Goal: Task Accomplishment & Management: Use online tool/utility

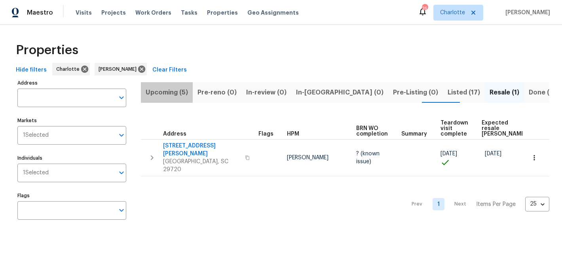
click at [156, 91] on span "Upcoming (5)" at bounding box center [167, 92] width 42 height 11
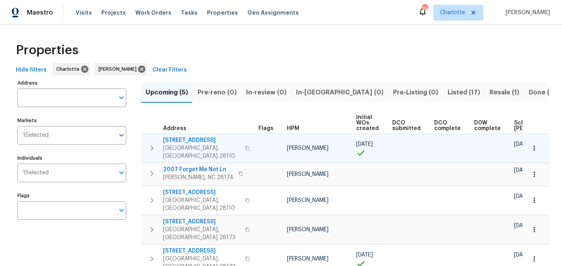
scroll to position [14, 0]
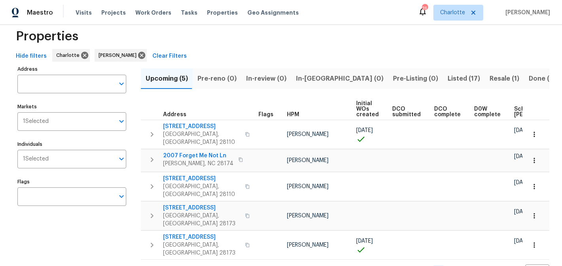
click at [448, 80] on span "Listed (17)" at bounding box center [464, 78] width 32 height 11
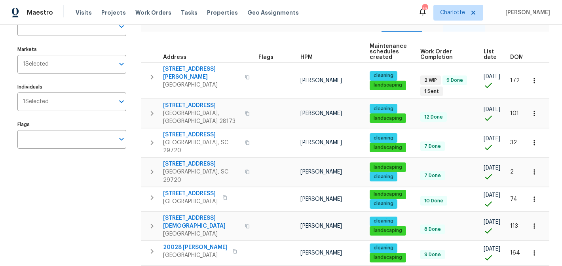
scroll to position [75, 0]
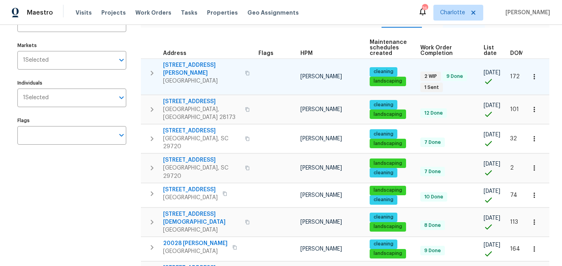
click at [186, 65] on span "5006 Brodie Ln" at bounding box center [201, 69] width 77 height 16
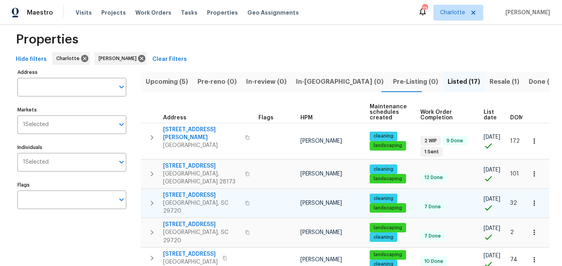
scroll to position [0, 0]
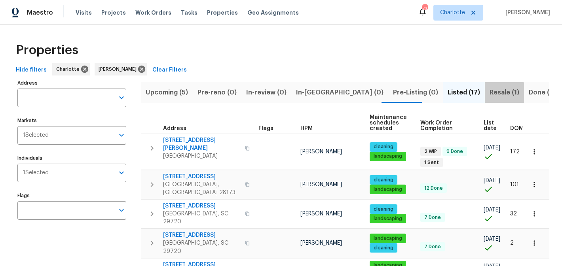
click at [490, 95] on span "Resale (1)" at bounding box center [505, 92] width 30 height 11
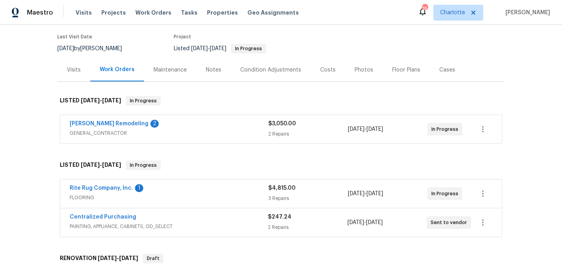
scroll to position [63, 0]
click at [88, 119] on div "Pino Remodeling 2 GENERAL_CONTRACTOR $3,050.00 2 Repairs 9/4/2025 - 9/10/2025 I…" at bounding box center [281, 128] width 442 height 29
click at [89, 121] on link "Pino Remodeling" at bounding box center [109, 123] width 79 height 6
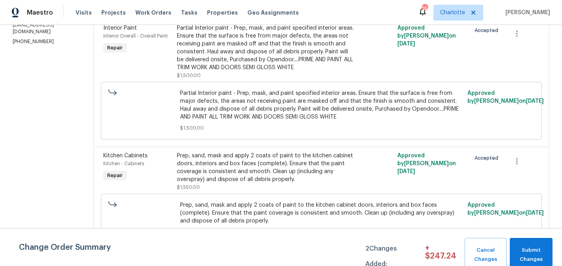
scroll to position [141, 0]
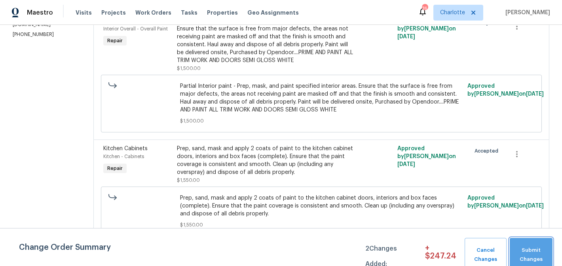
click at [526, 263] on span "Submit Changes" at bounding box center [531, 255] width 35 height 18
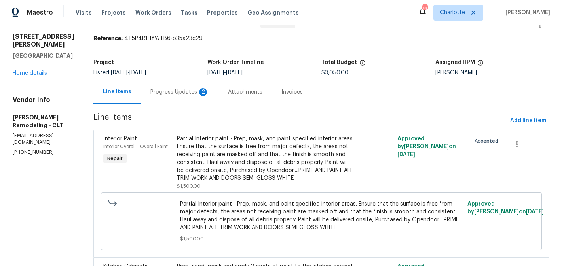
scroll to position [0, 0]
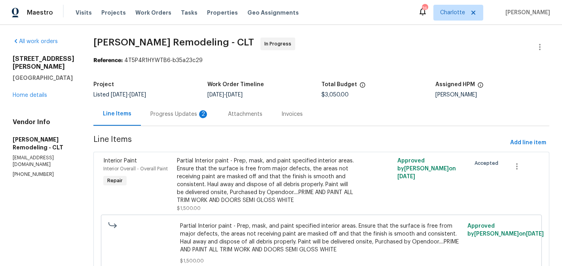
click at [179, 118] on div "Progress Updates 2" at bounding box center [180, 114] width 78 height 23
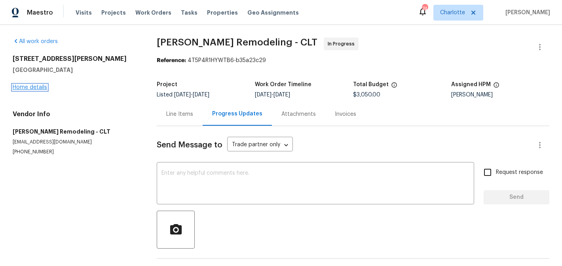
click at [22, 85] on link "Home details" at bounding box center [30, 88] width 34 height 6
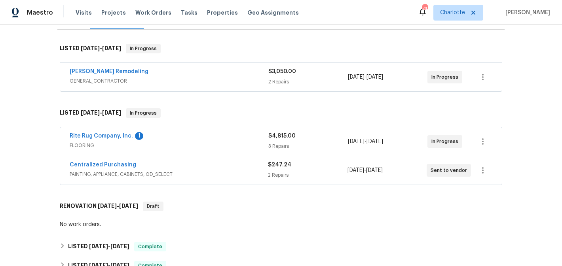
scroll to position [131, 0]
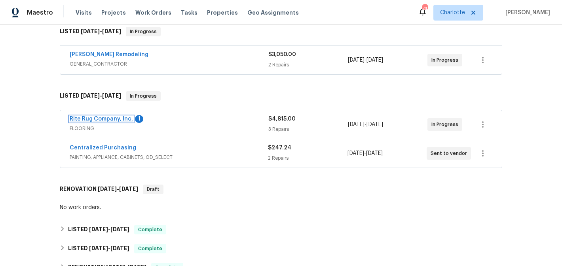
click at [91, 120] on link "Rite Rug Company, Inc." at bounding box center [101, 119] width 63 height 6
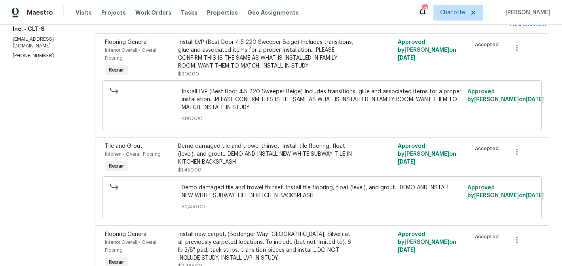
scroll to position [127, 0]
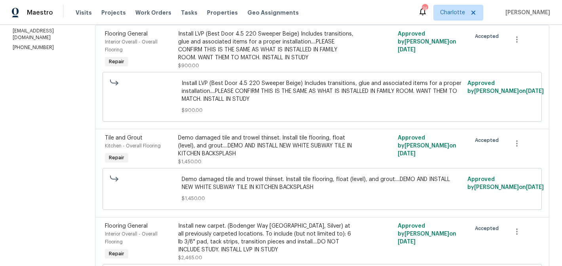
click at [270, 163] on div "Demo damaged tile and trowel thinset. Install tile flooring, float (level), and…" at bounding box center [267, 150] width 179 height 32
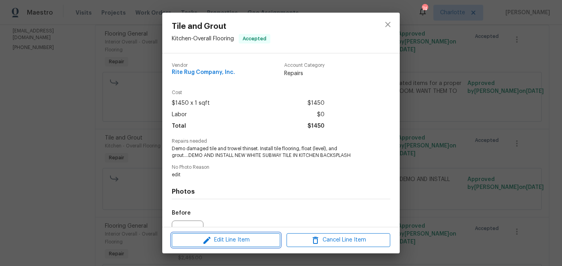
click at [249, 235] on button "Edit Line Item" at bounding box center [226, 241] width 108 height 14
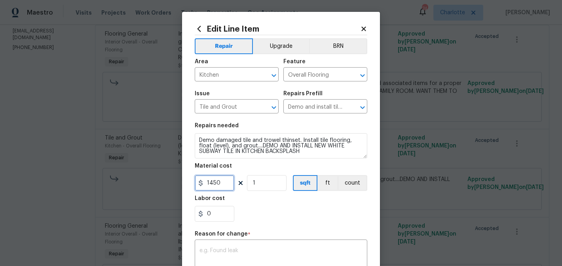
click at [224, 185] on input "1450" at bounding box center [215, 183] width 40 height 16
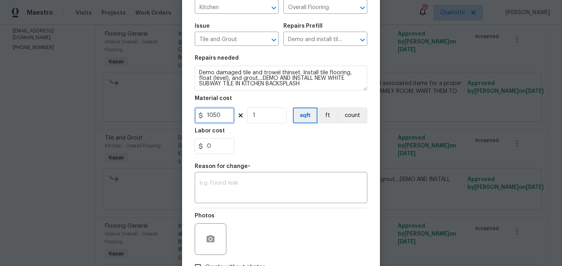
scroll to position [70, 0]
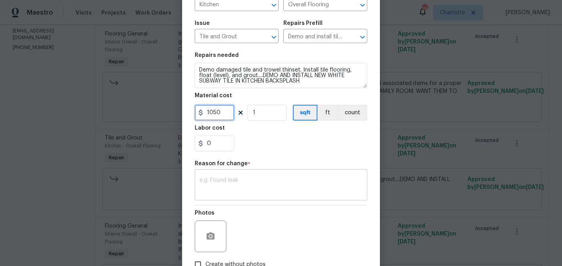
type input "1050"
click at [261, 190] on textarea at bounding box center [281, 186] width 163 height 17
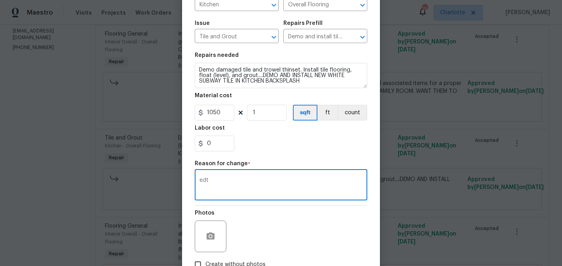
type textarea "edt"
click at [295, 155] on section "Repairs needed Demo damaged tile and trowel thinset. Install tile flooring, flo…" at bounding box center [281, 102] width 173 height 108
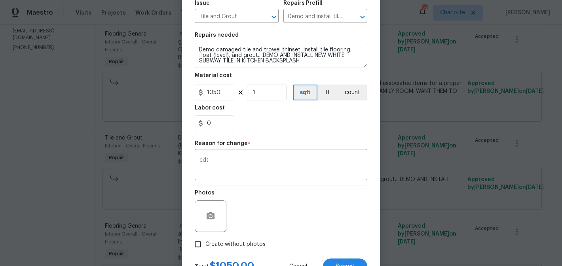
scroll to position [124, 0]
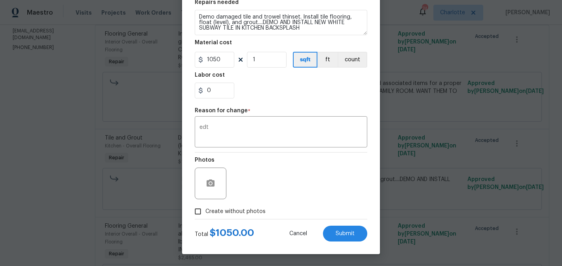
click at [249, 215] on span "Create without photos" at bounding box center [235, 212] width 60 height 8
click at [205, 215] on input "Create without photos" at bounding box center [197, 211] width 15 height 15
checkbox input "true"
click at [354, 238] on button "Submit" at bounding box center [345, 234] width 44 height 16
type input "1450"
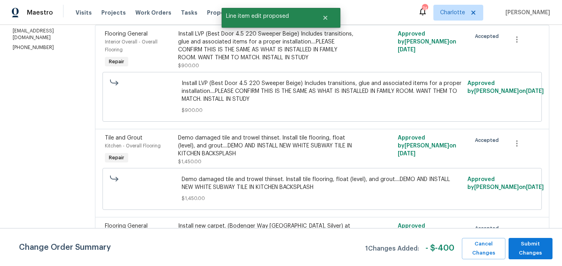
scroll to position [0, 0]
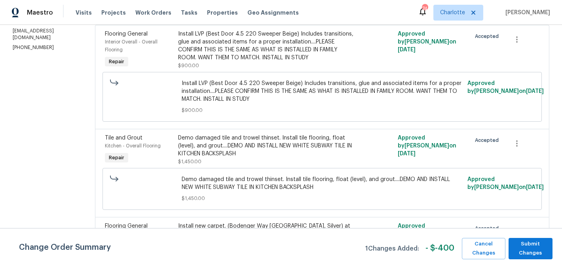
click at [255, 60] on div "Install LVP (Best Door 4.5 220 Sweeper Beige) Includes transitions, glue and as…" at bounding box center [267, 46] width 179 height 32
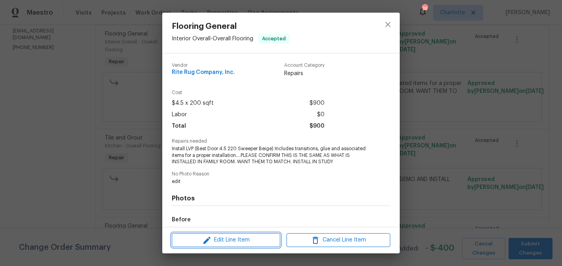
click at [249, 238] on span "Edit Line Item" at bounding box center [226, 241] width 104 height 10
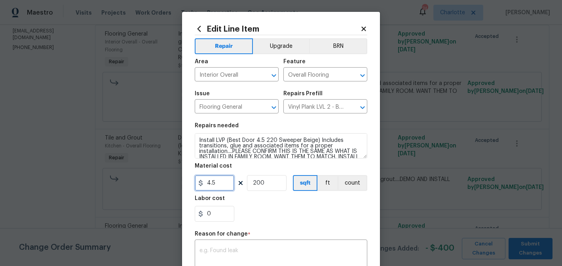
click at [217, 184] on input "4.5" at bounding box center [215, 183] width 40 height 16
type input "767.65"
click at [264, 185] on input "200" at bounding box center [267, 183] width 40 height 16
type input "1"
click at [311, 204] on div "Labor cost" at bounding box center [281, 201] width 173 height 10
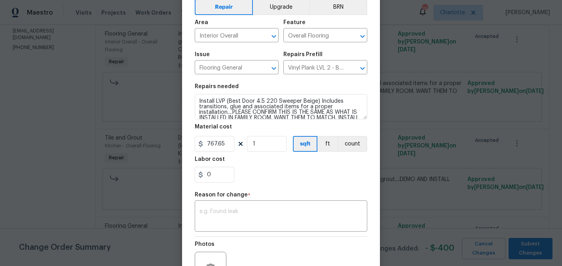
scroll to position [62, 0]
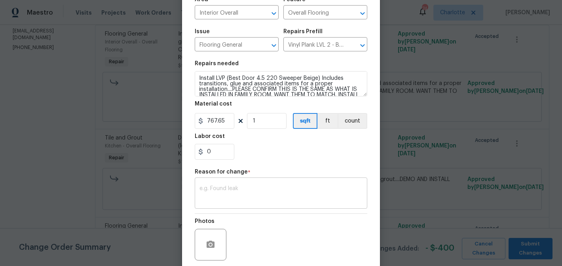
click at [284, 188] on textarea at bounding box center [281, 194] width 163 height 17
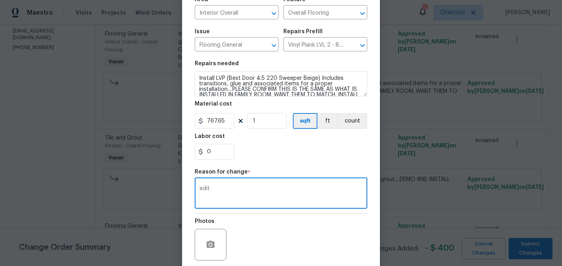
type textarea "edit"
click at [292, 162] on section "Repairs needed Install LVP (Best Door 4.5 220 Sweeper Beige) Includes transitio…" at bounding box center [281, 110] width 173 height 108
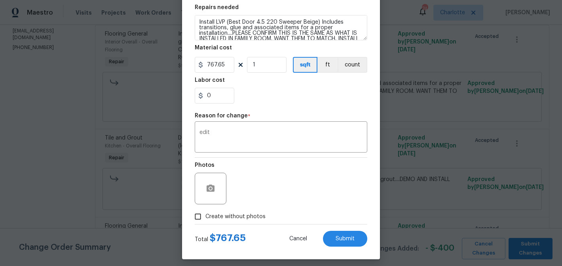
scroll to position [124, 0]
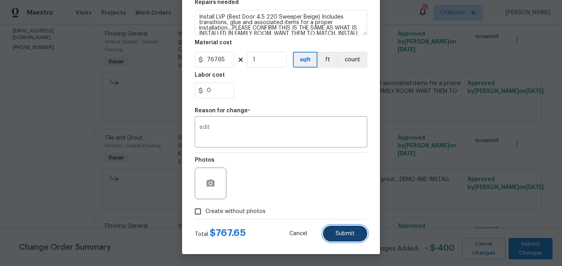
click at [342, 228] on button "Submit" at bounding box center [345, 234] width 44 height 16
type input "4.5"
type input "200"
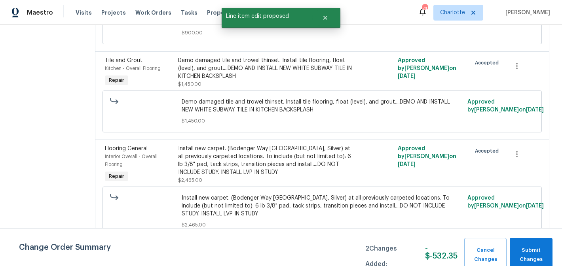
scroll to position [205, 0]
click at [297, 169] on div "Install new carpet. (Bodenger Way 945 Winter Ash, Silver) at all previously car…" at bounding box center [267, 161] width 179 height 32
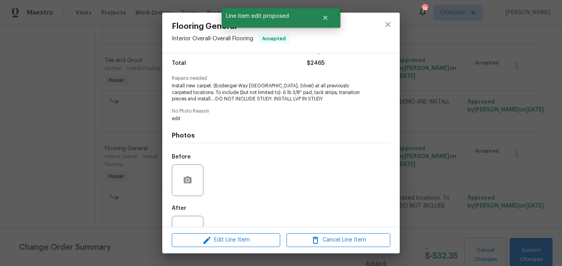
scroll to position [91, 0]
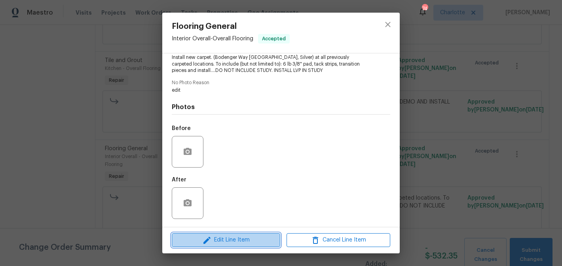
click at [252, 238] on span "Edit Line Item" at bounding box center [226, 241] width 104 height 10
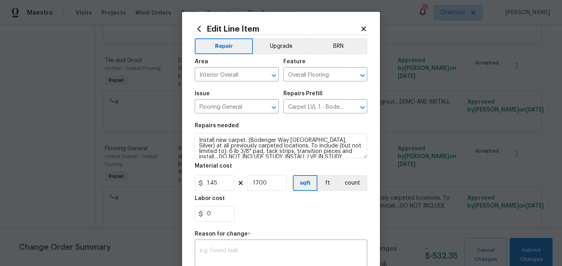
scroll to position [6, 0]
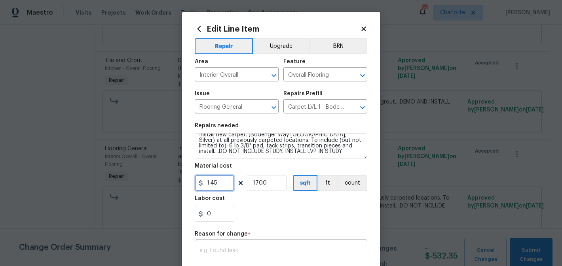
click at [226, 185] on input "1.45" at bounding box center [215, 183] width 40 height 16
type input "3684.6"
click at [268, 185] on input "1700" at bounding box center [267, 183] width 40 height 16
type input "1"
click at [291, 205] on div "Labor cost" at bounding box center [281, 201] width 173 height 10
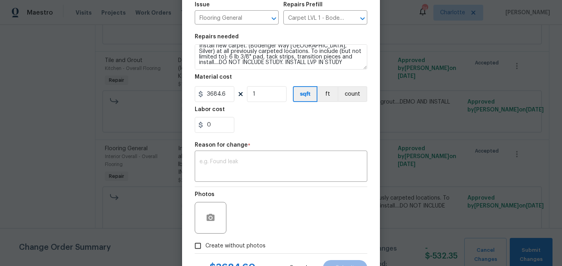
scroll to position [97, 0]
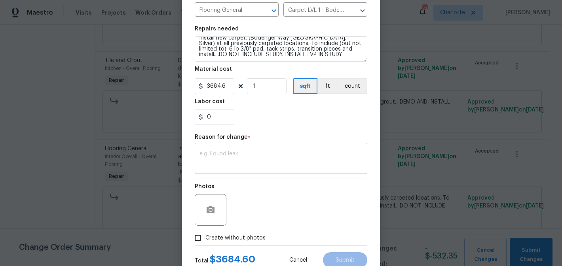
click at [265, 155] on textarea at bounding box center [281, 159] width 163 height 17
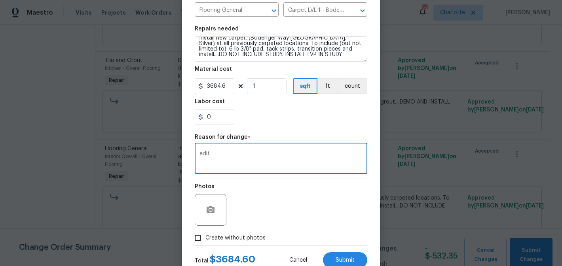
type textarea "edit"
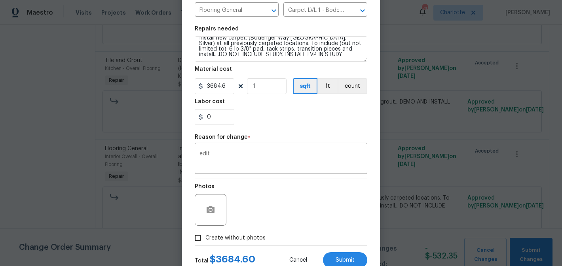
click at [290, 193] on div "Photos" at bounding box center [281, 204] width 173 height 51
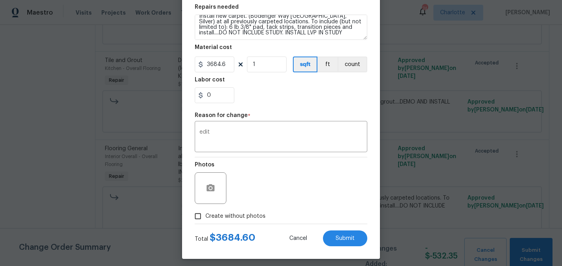
scroll to position [124, 0]
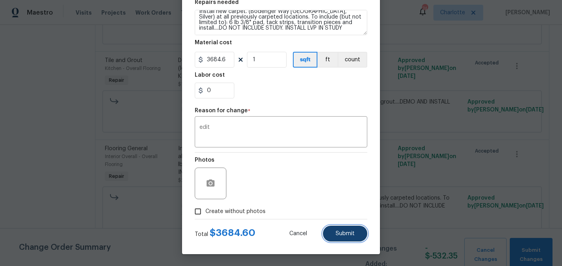
click at [332, 237] on button "Submit" at bounding box center [345, 234] width 44 height 16
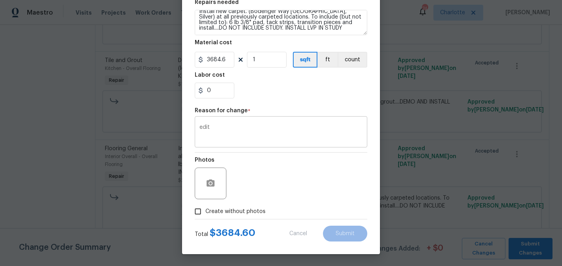
type input "1.45"
type input "1700"
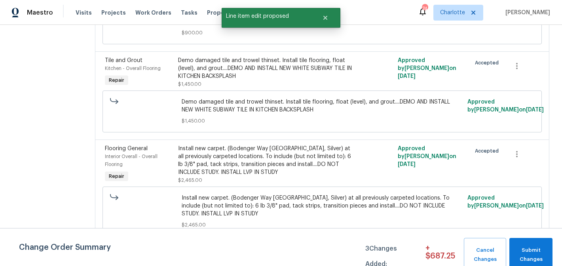
scroll to position [0, 0]
click at [524, 243] on button "Submit Changes" at bounding box center [531, 255] width 43 height 34
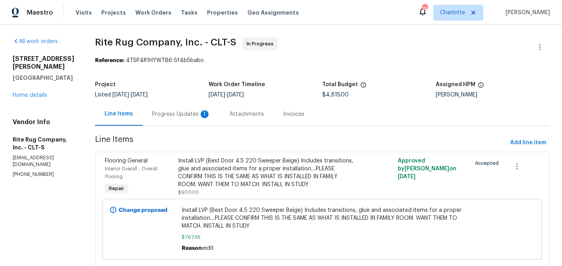
click at [189, 113] on div "Progress Updates 1" at bounding box center [181, 114] width 59 height 8
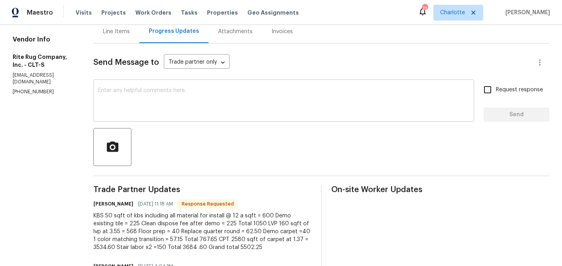
scroll to position [129, 0]
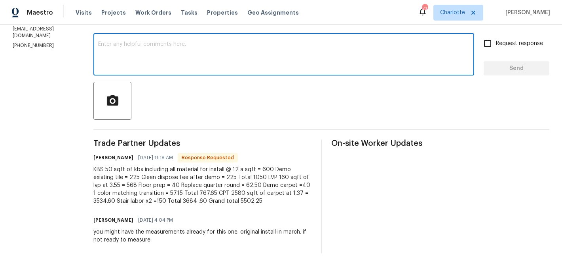
click at [197, 59] on textarea at bounding box center [283, 56] width 371 height 28
type textarea "approved and entered"
click at [493, 40] on input "Request response" at bounding box center [487, 43] width 17 height 17
checkbox input "true"
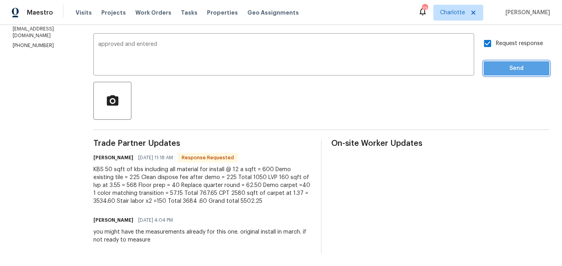
click at [500, 67] on span "Send" at bounding box center [516, 69] width 53 height 10
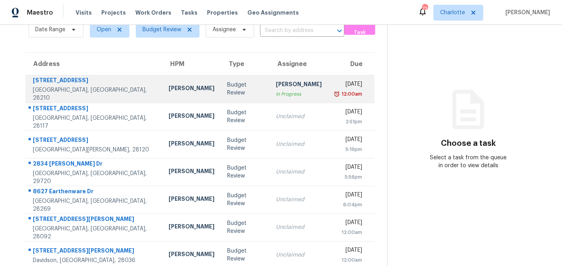
scroll to position [76, 0]
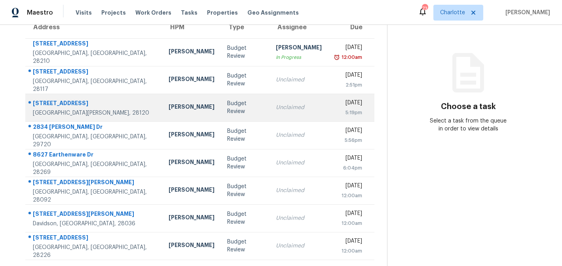
click at [221, 115] on td "Budget Review" at bounding box center [245, 108] width 49 height 28
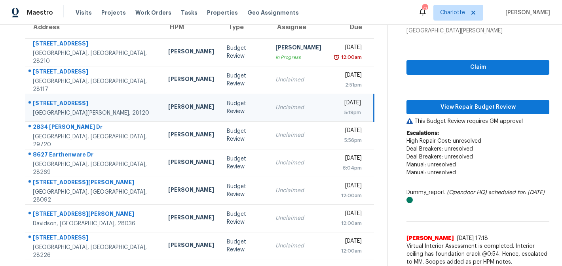
scroll to position [80, 0]
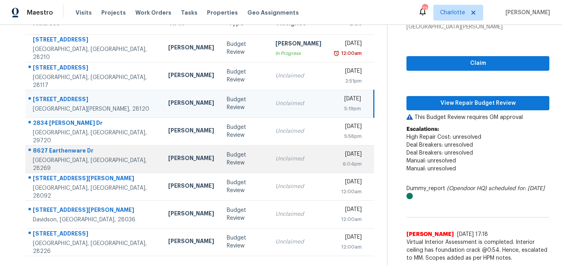
click at [244, 152] on td "Budget Review" at bounding box center [245, 159] width 49 height 28
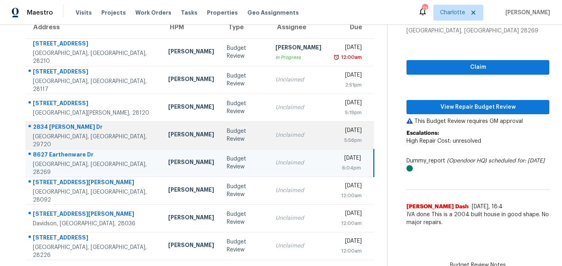
scroll to position [0, 0]
